Goal: Find specific page/section: Find specific page/section

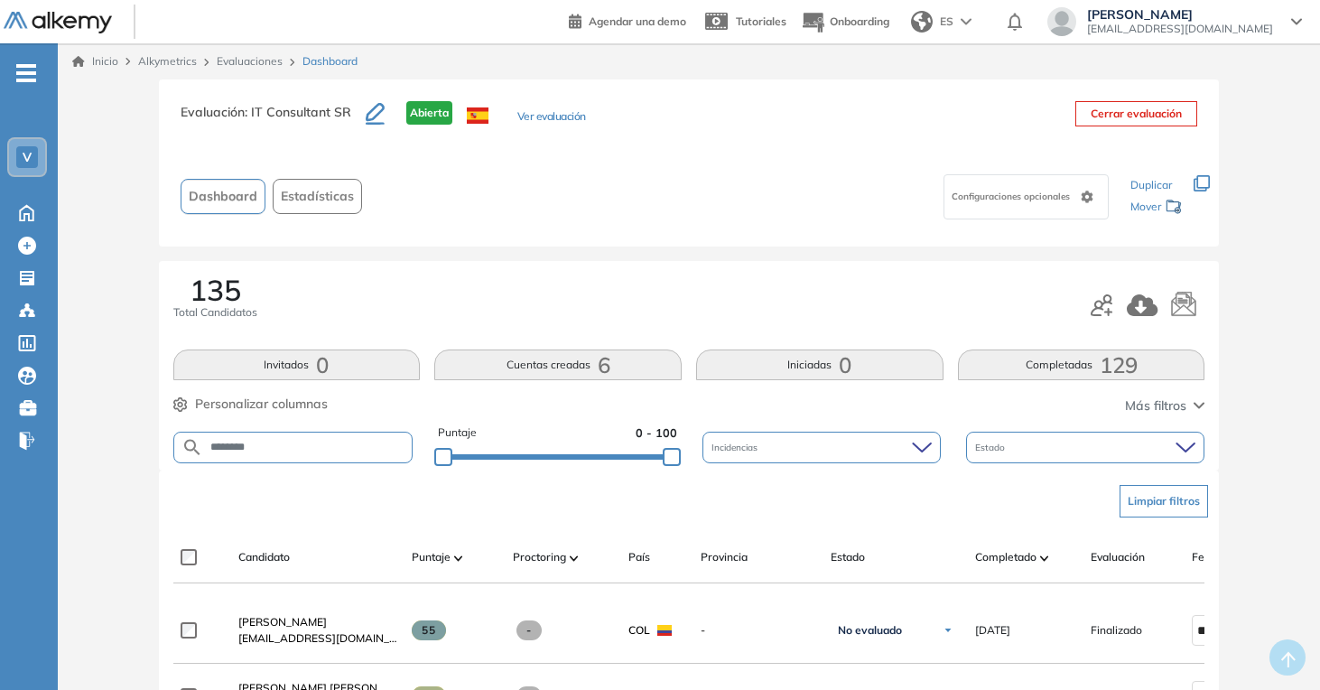
click at [257, 65] on link "Evaluaciones" at bounding box center [250, 61] width 66 height 14
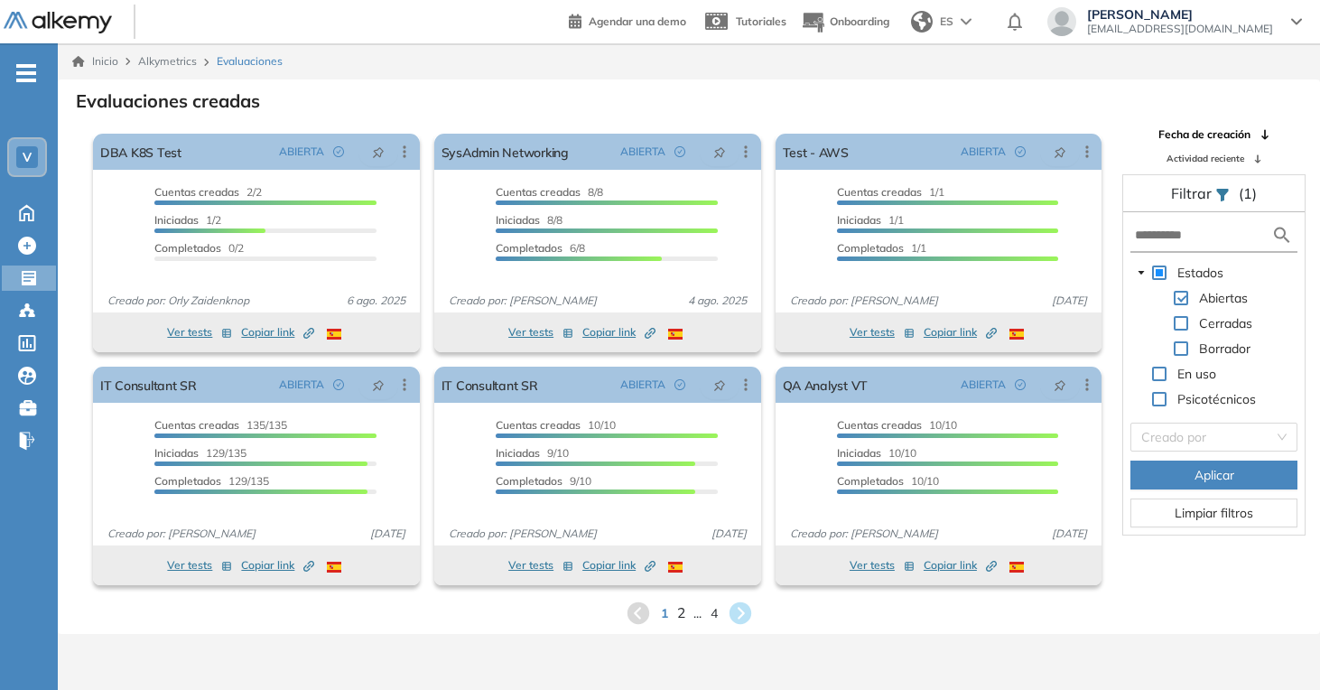
click at [681, 616] on span "2" at bounding box center [680, 612] width 8 height 21
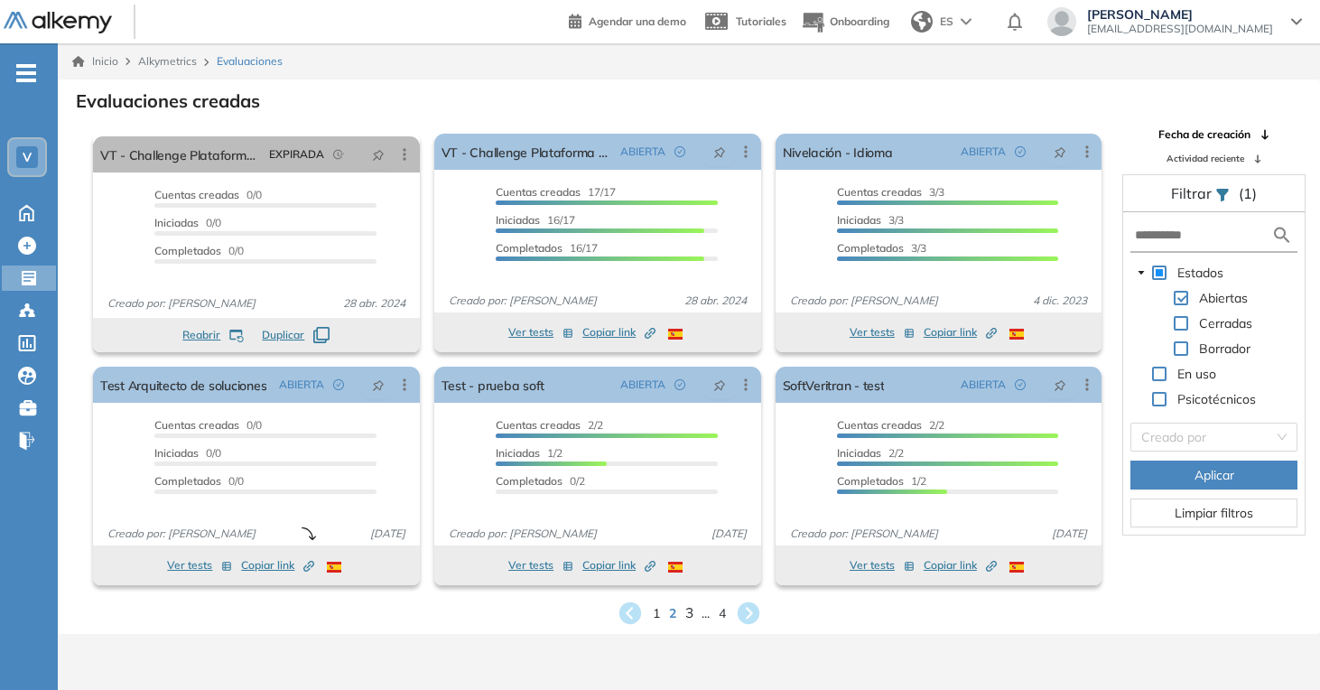
click at [686, 615] on span "3" at bounding box center [689, 612] width 8 height 21
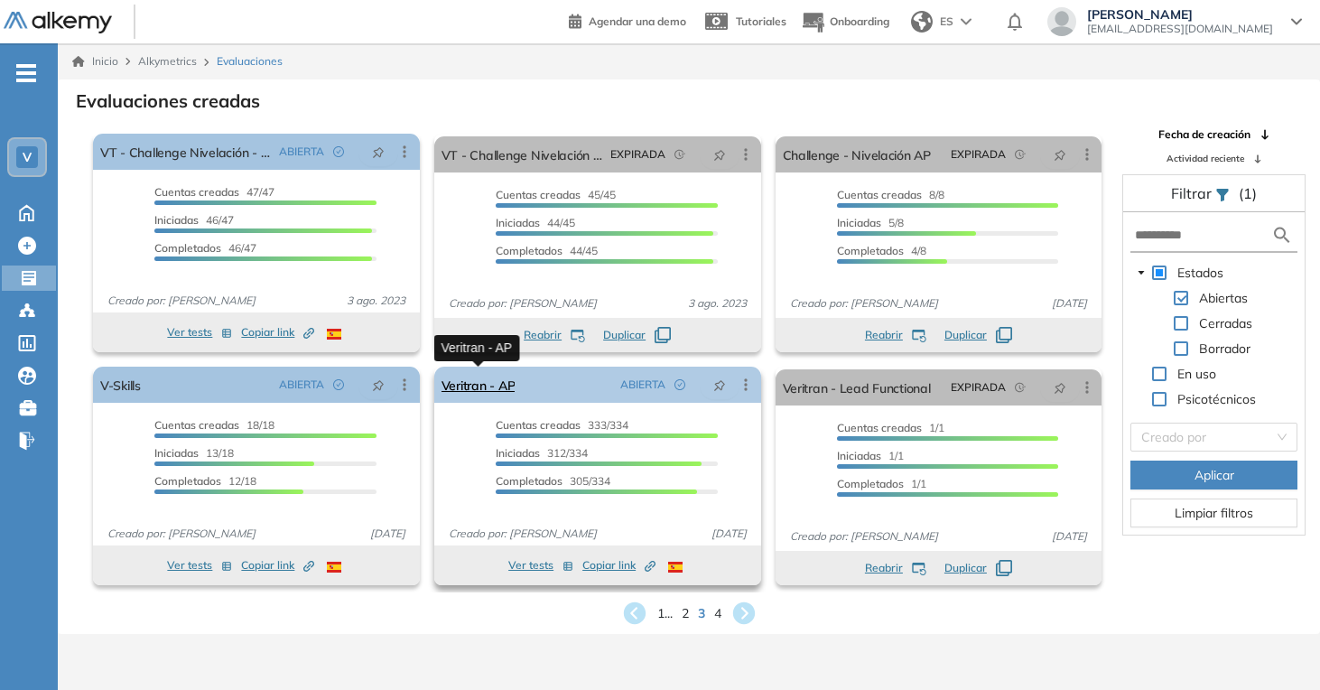
click at [462, 386] on link "Veritran - AP" at bounding box center [479, 385] width 74 height 36
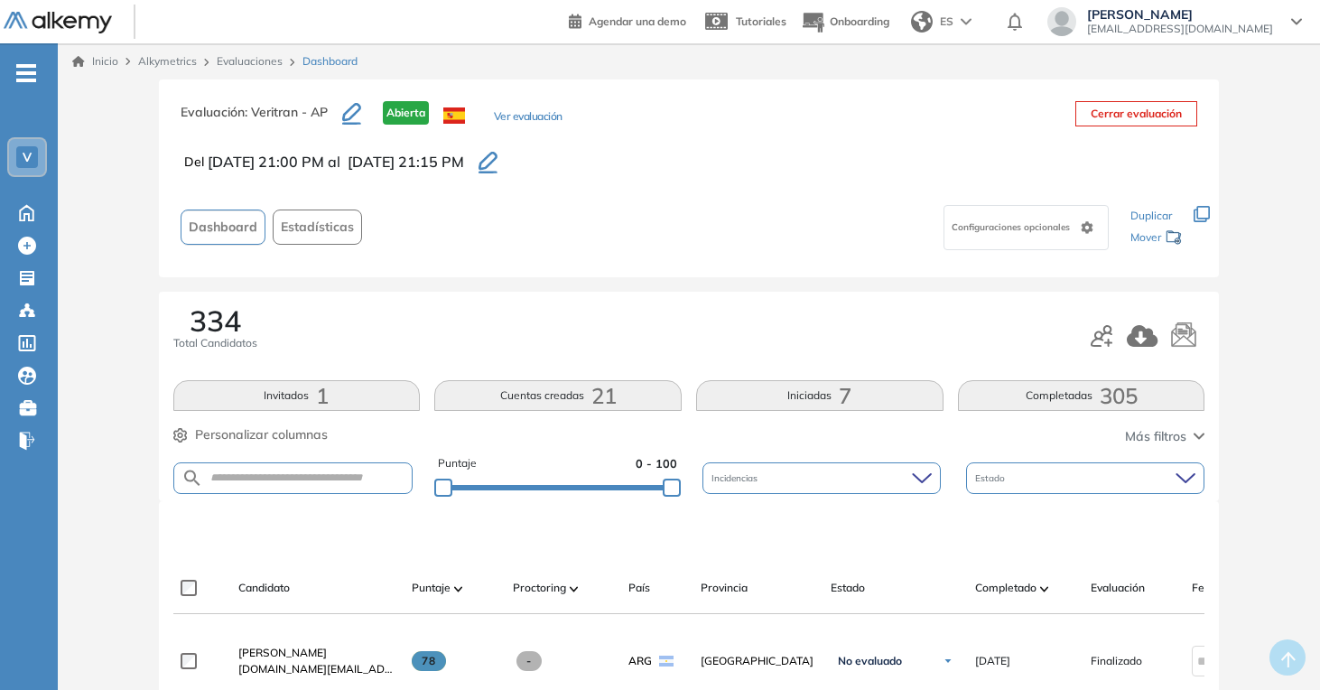
click at [310, 487] on form at bounding box center [293, 478] width 240 height 32
click at [311, 485] on form at bounding box center [293, 478] width 240 height 32
click at [311, 476] on input "text" at bounding box center [308, 478] width 210 height 14
type input "*******"
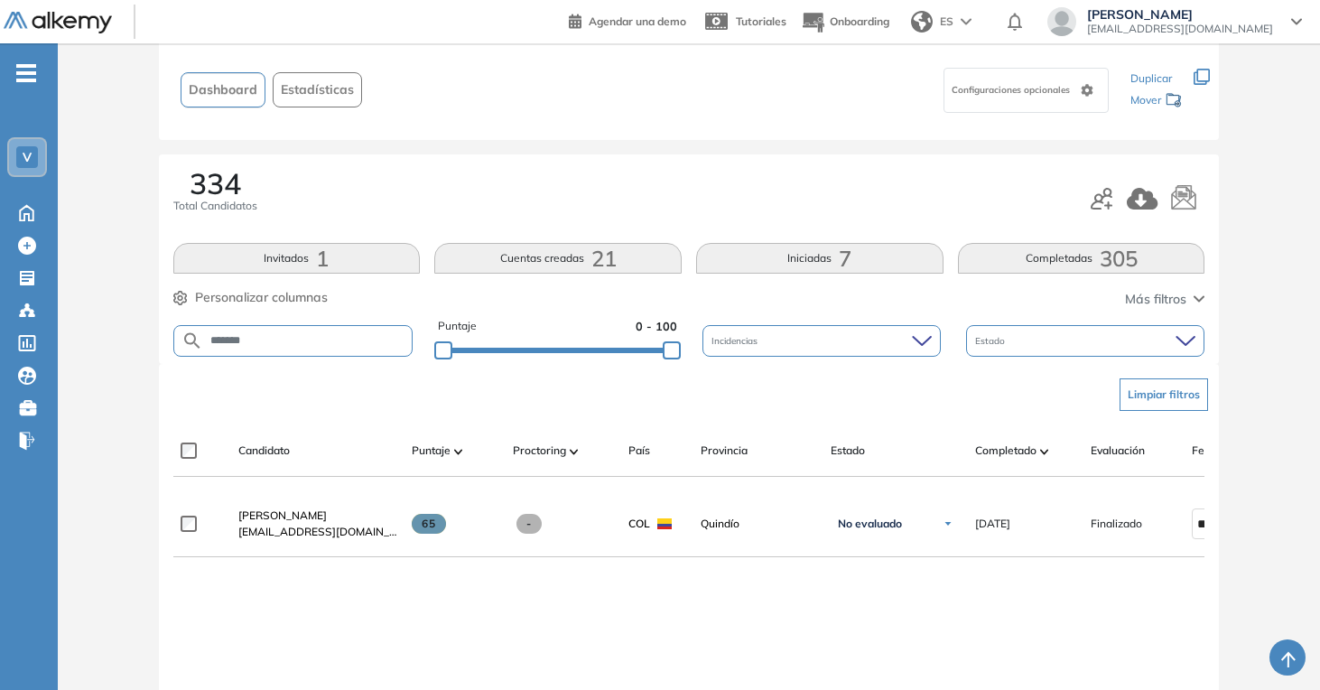
scroll to position [141, 0]
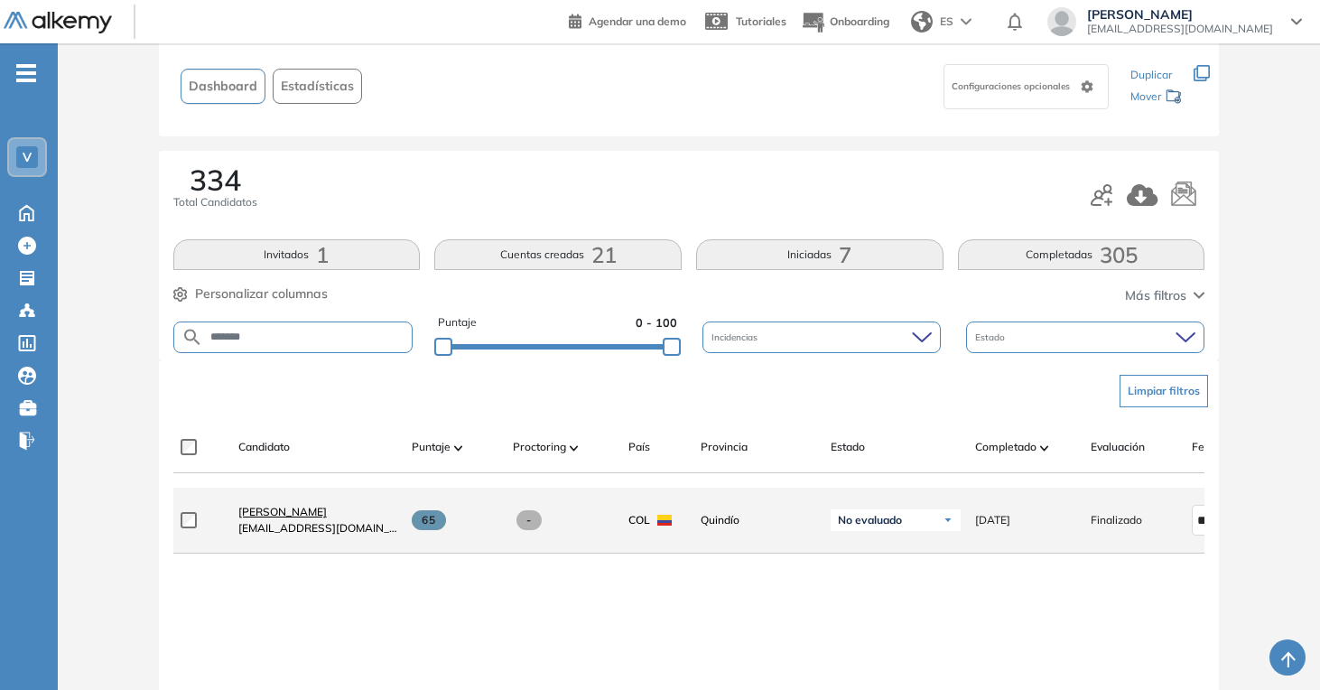
click at [301, 518] on span "[PERSON_NAME]" at bounding box center [282, 512] width 89 height 14
